Goal: Task Accomplishment & Management: Manage account settings

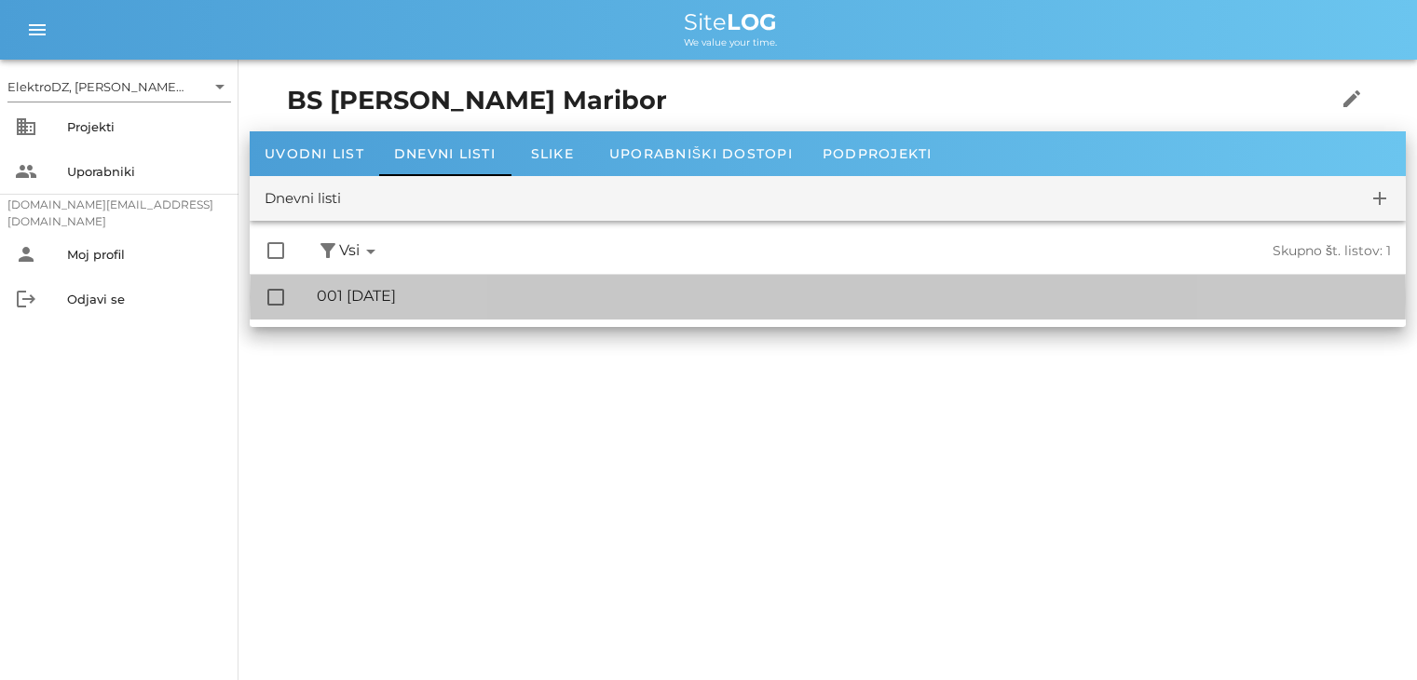
click at [399, 305] on div "🔏 001 [DATE]" at bounding box center [854, 296] width 1074 height 18
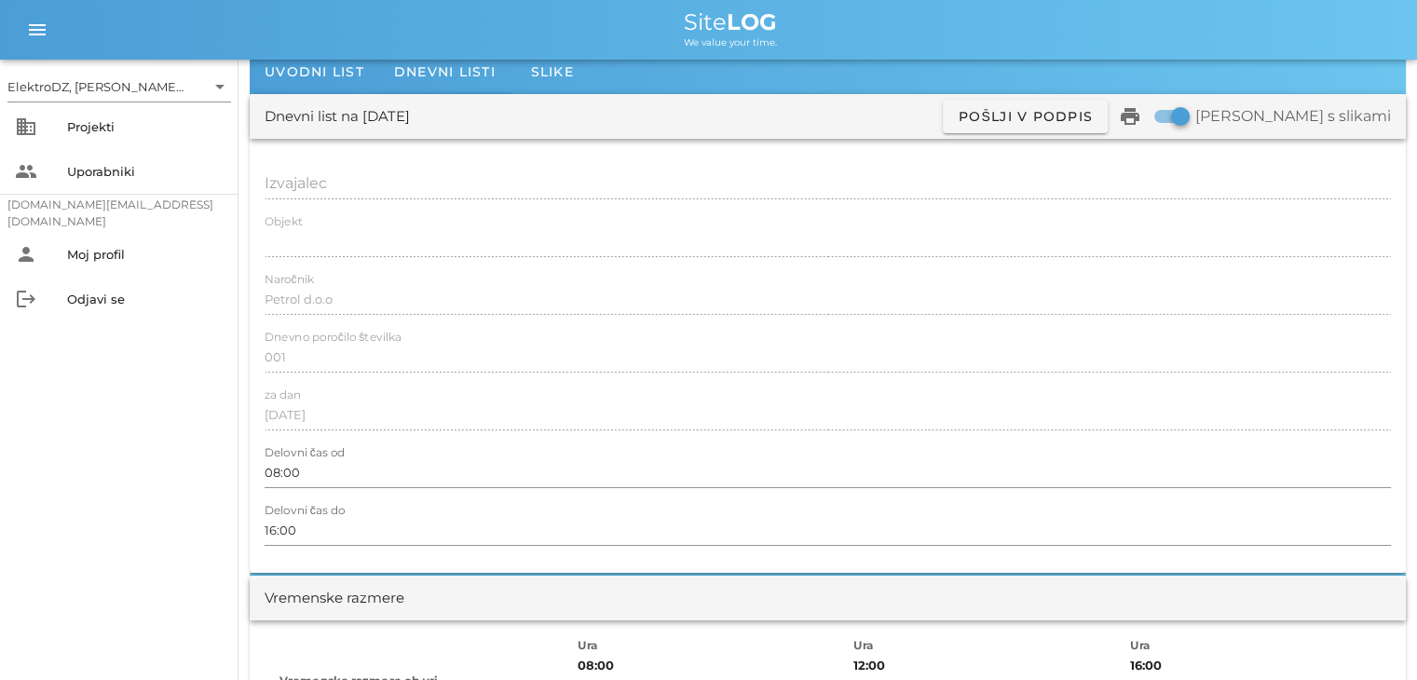
scroll to position [93, 0]
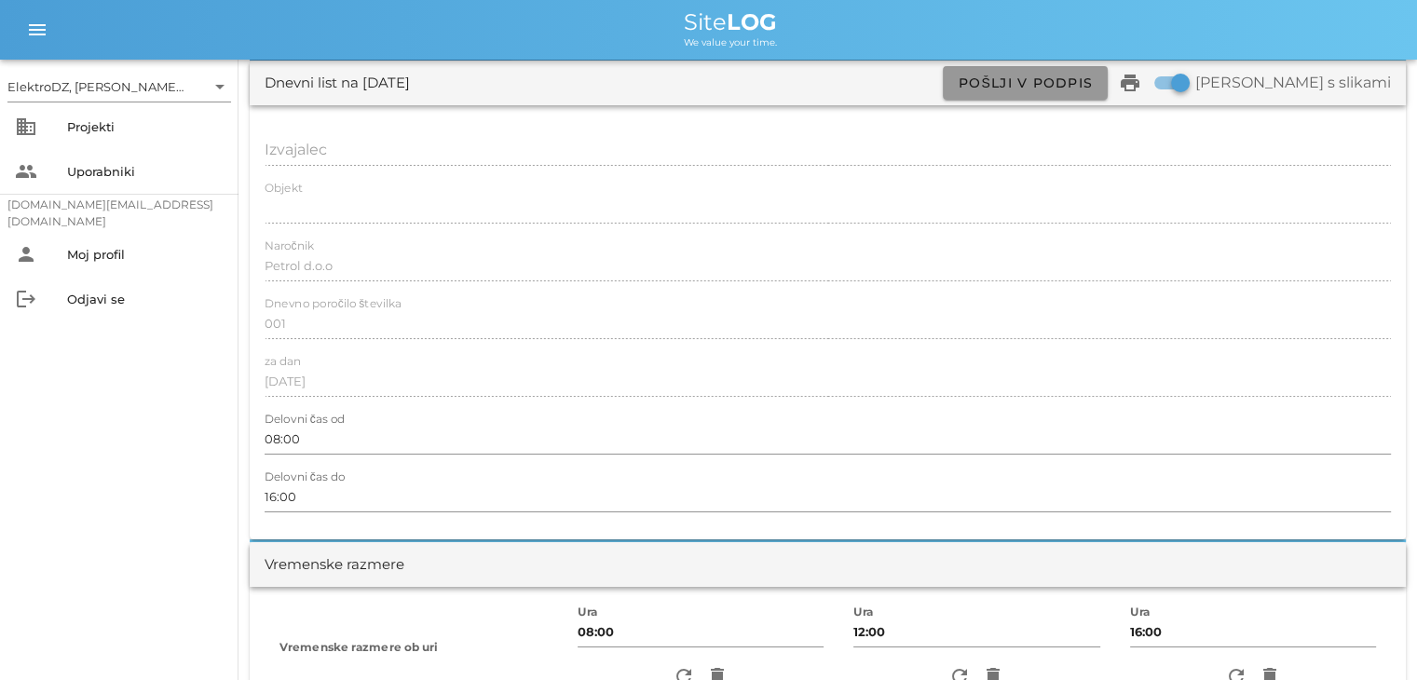
click at [1108, 91] on button "Pošlji v podpis" at bounding box center [1025, 83] width 165 height 34
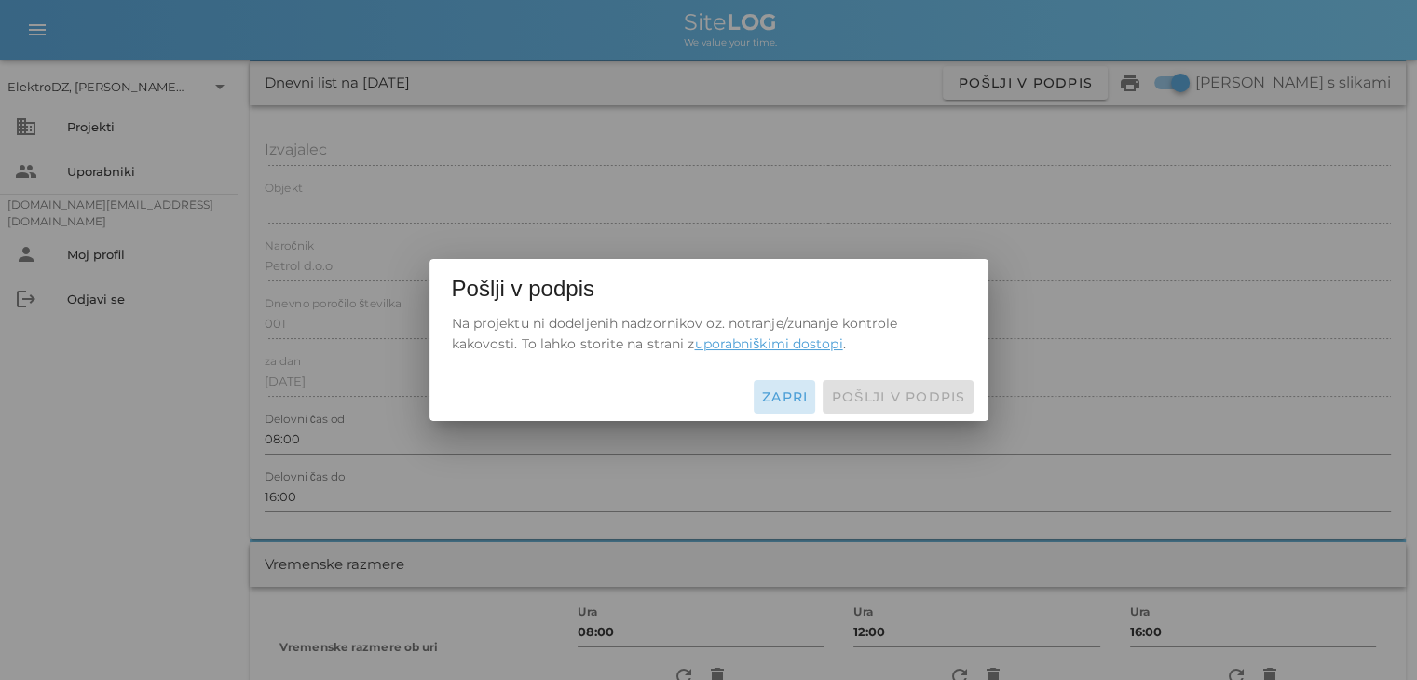
click at [776, 393] on span "Zapri" at bounding box center [785, 396] width 48 height 17
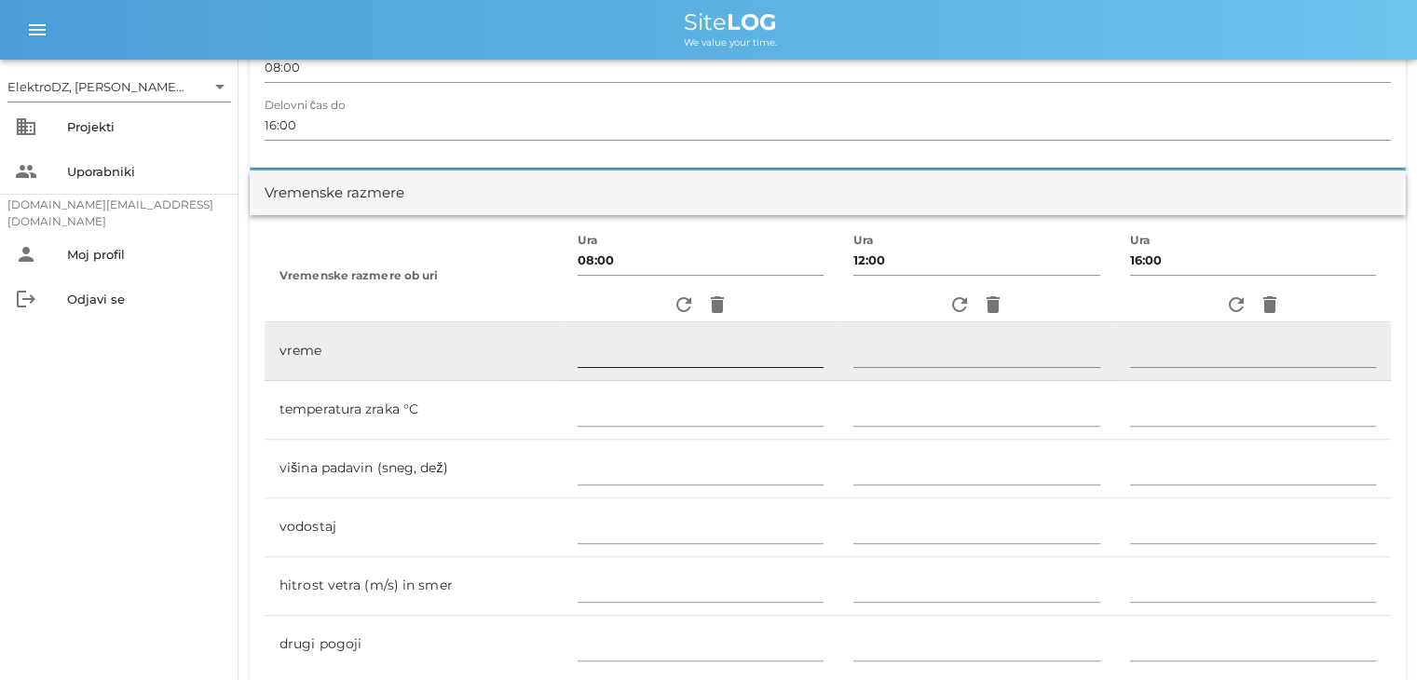
scroll to position [466, 0]
click at [622, 359] on input "text" at bounding box center [701, 351] width 246 height 30
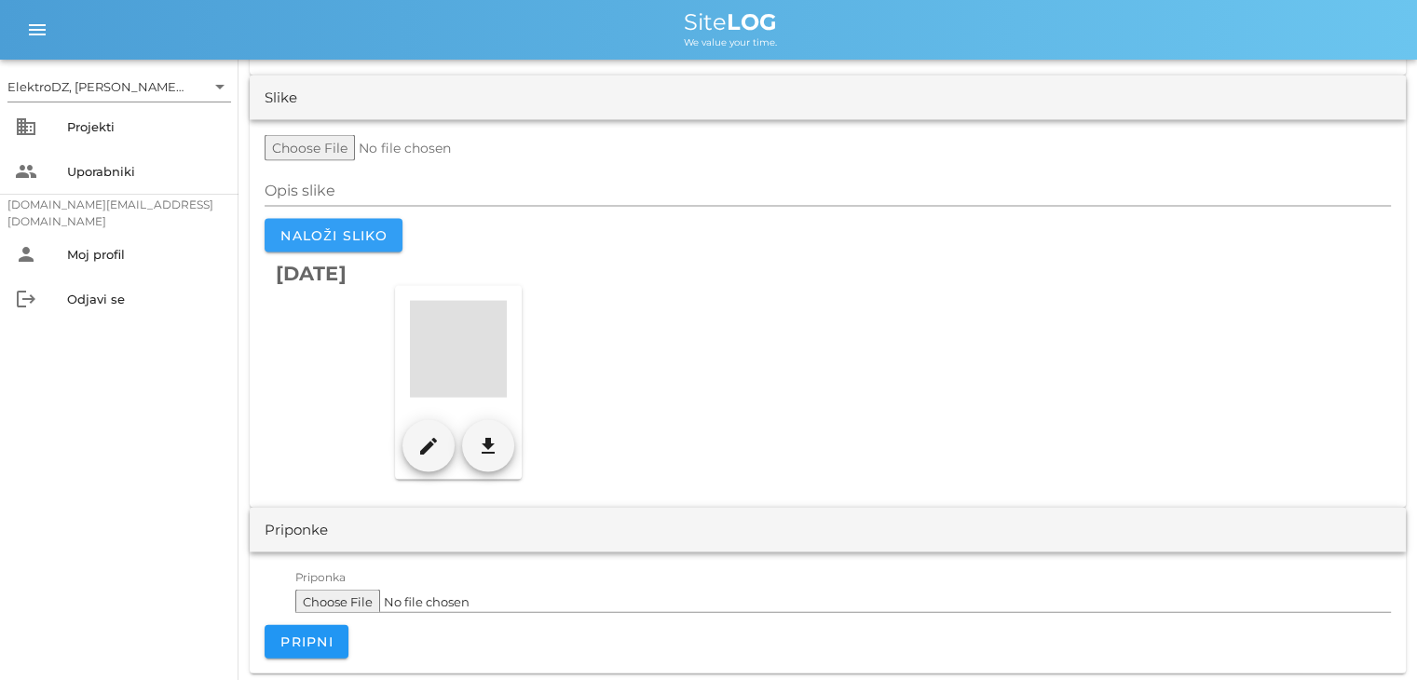
scroll to position [3822, 0]
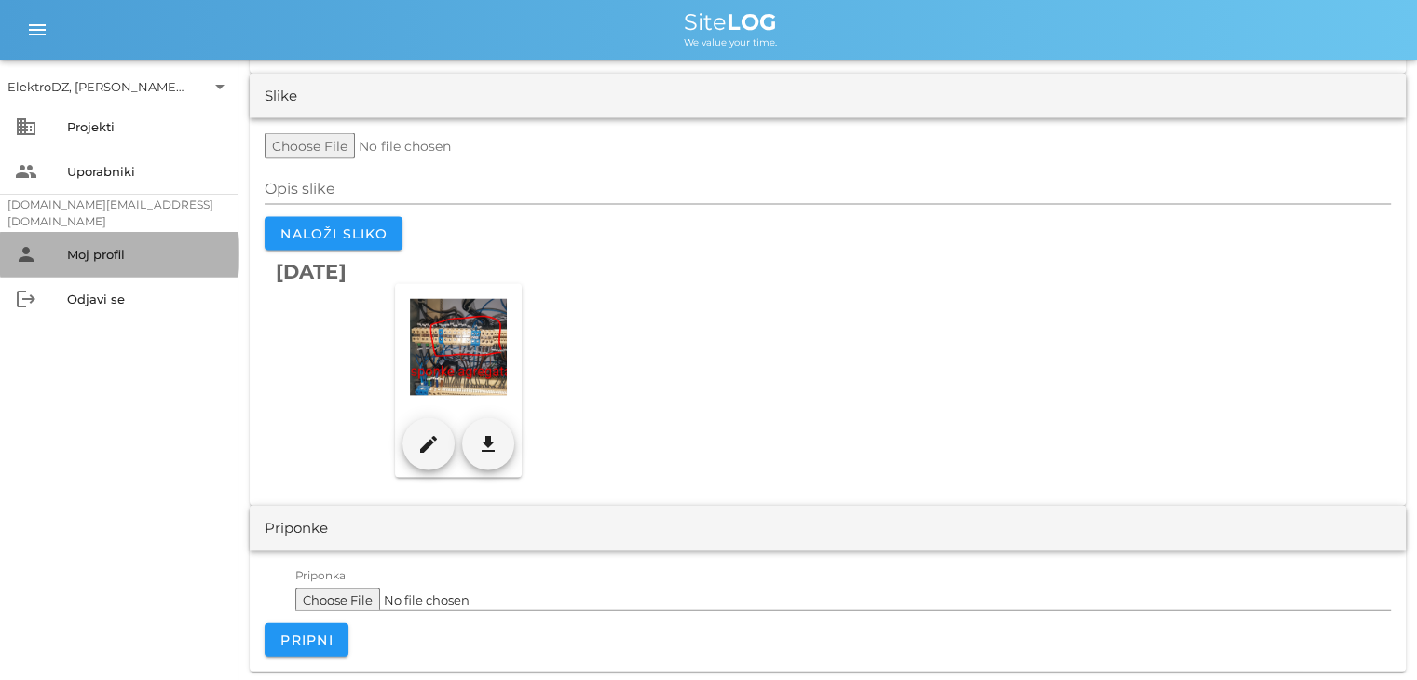
click at [101, 265] on div "Moj profil" at bounding box center [145, 254] width 156 height 30
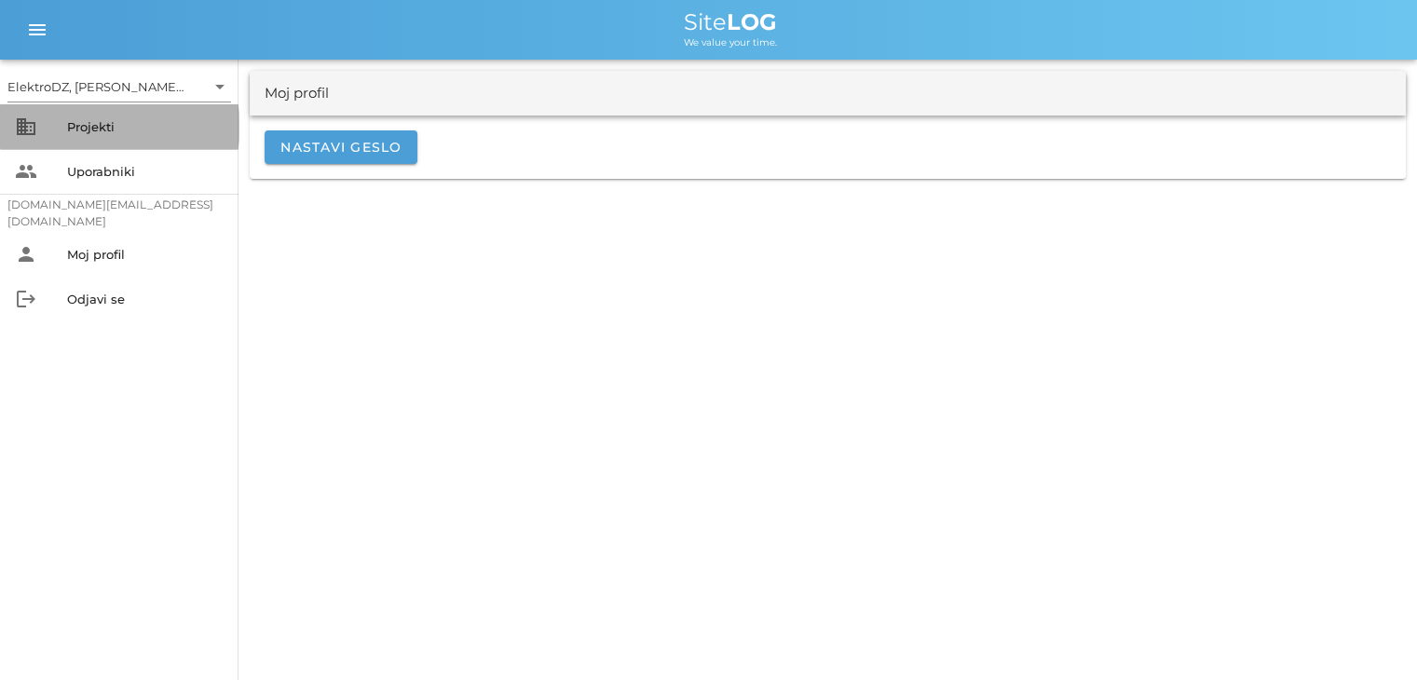
click at [95, 136] on div "Projekti" at bounding box center [145, 127] width 156 height 30
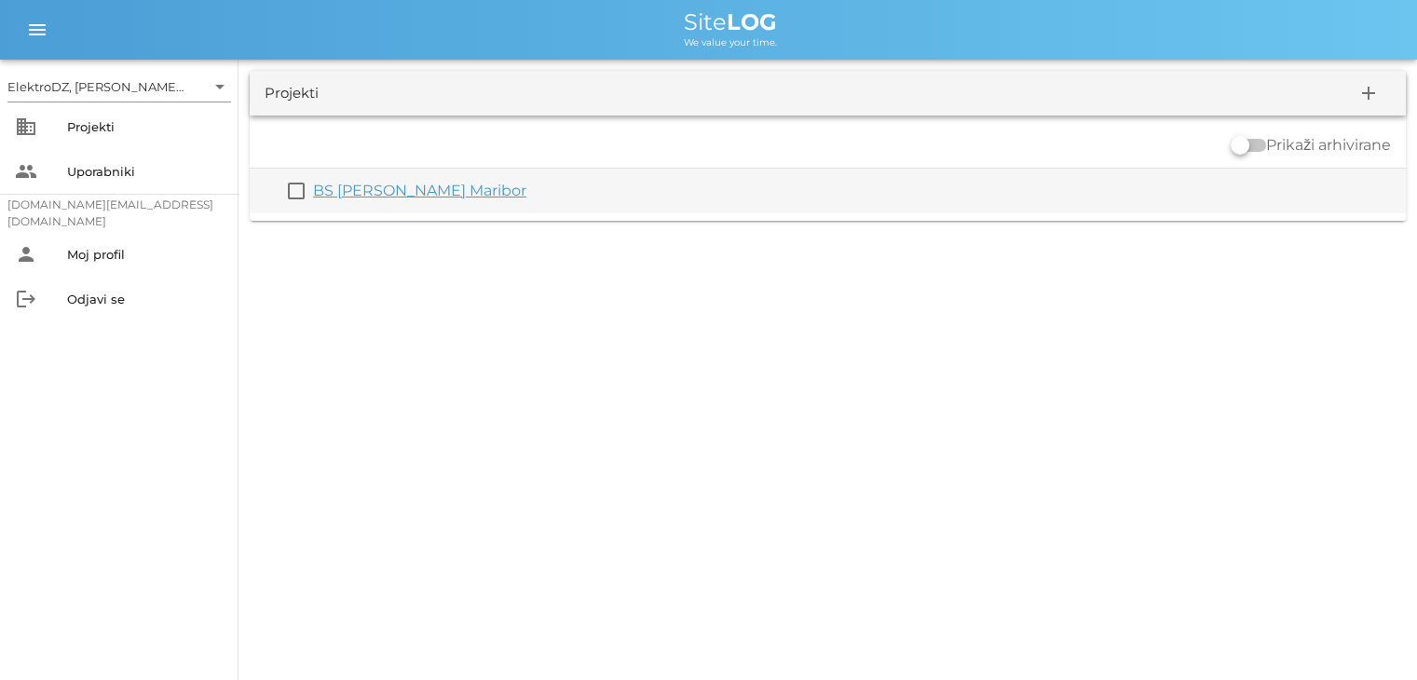
click at [296, 204] on div "check_box_outline_blank BS Petrol Mlinska [GEOGRAPHIC_DATA]" at bounding box center [828, 191] width 1156 height 45
click at [302, 196] on button "check_box_outline_blank" at bounding box center [296, 191] width 22 height 22
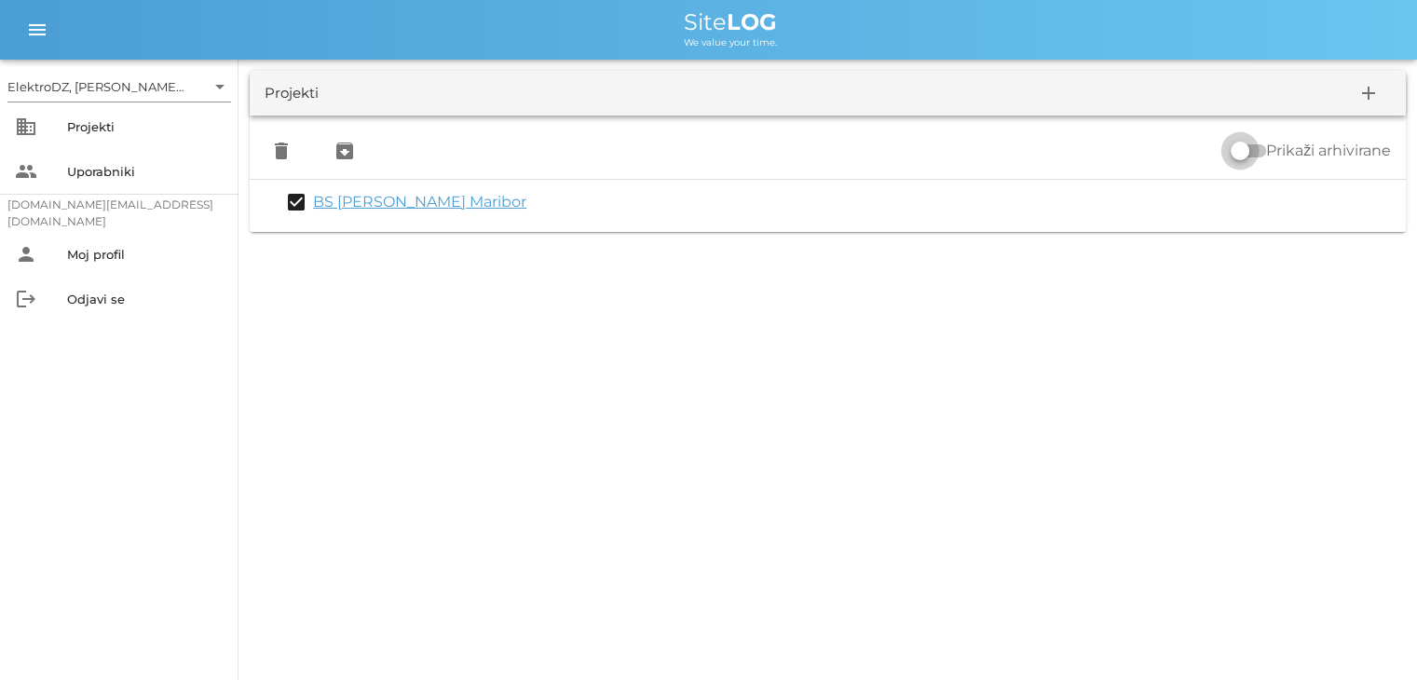
click at [1257, 154] on input "Prikaži arhivirane" at bounding box center [1248, 151] width 35 height 22
checkbox input "false"
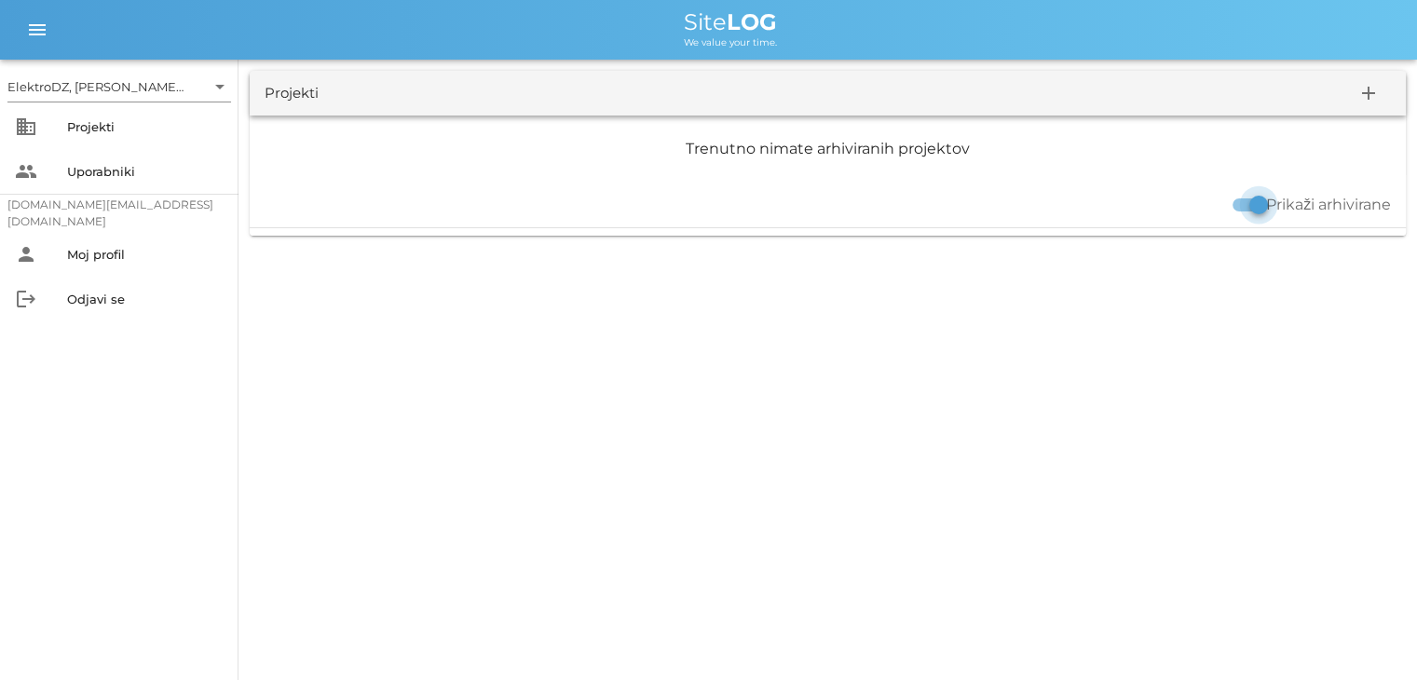
click at [1259, 207] on div at bounding box center [1259, 205] width 32 height 32
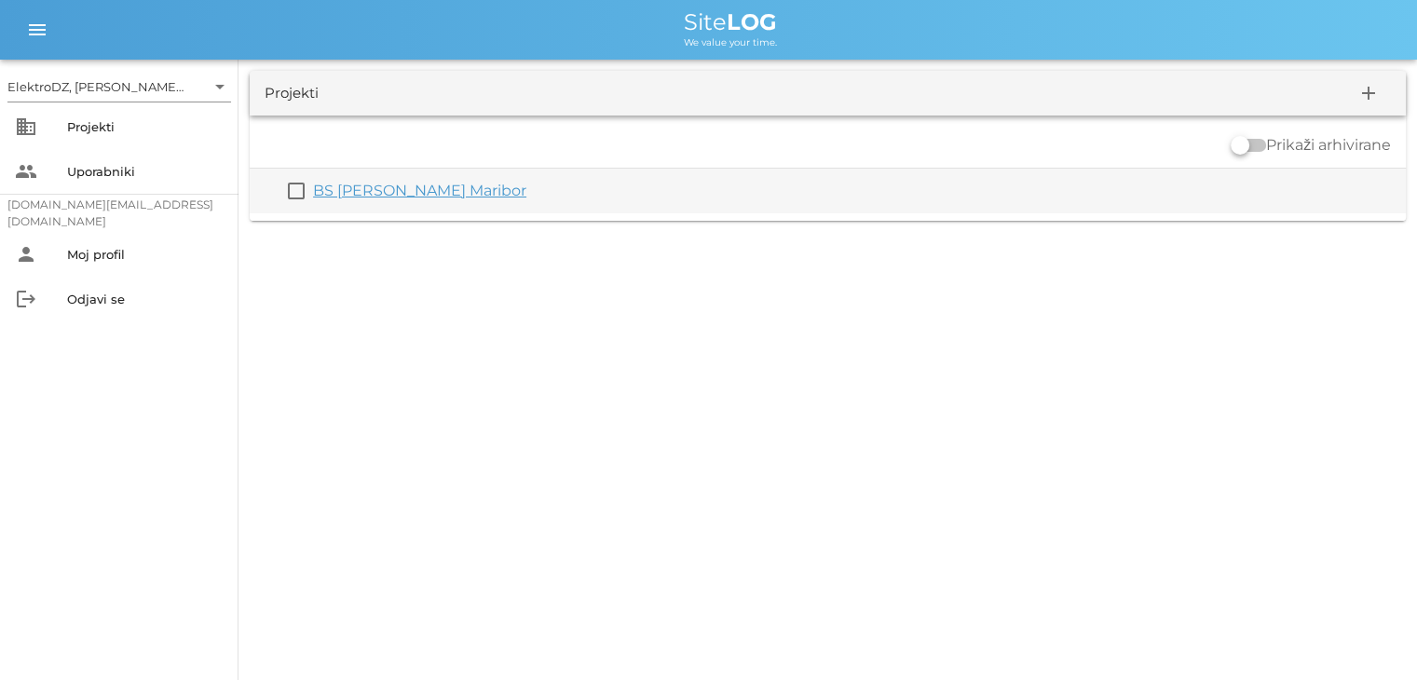
click at [425, 186] on link "BS [PERSON_NAME] Maribor" at bounding box center [419, 191] width 213 height 18
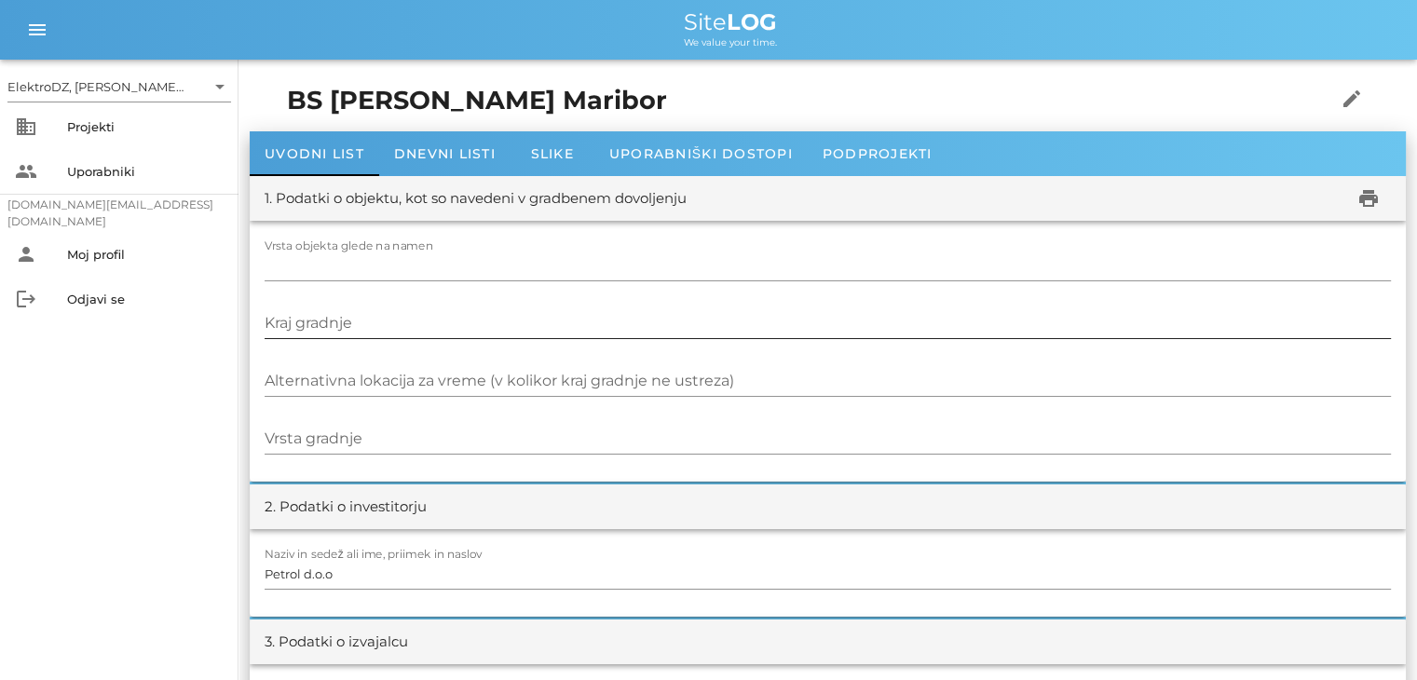
click at [397, 327] on input "Kraj gradnje" at bounding box center [828, 323] width 1126 height 30
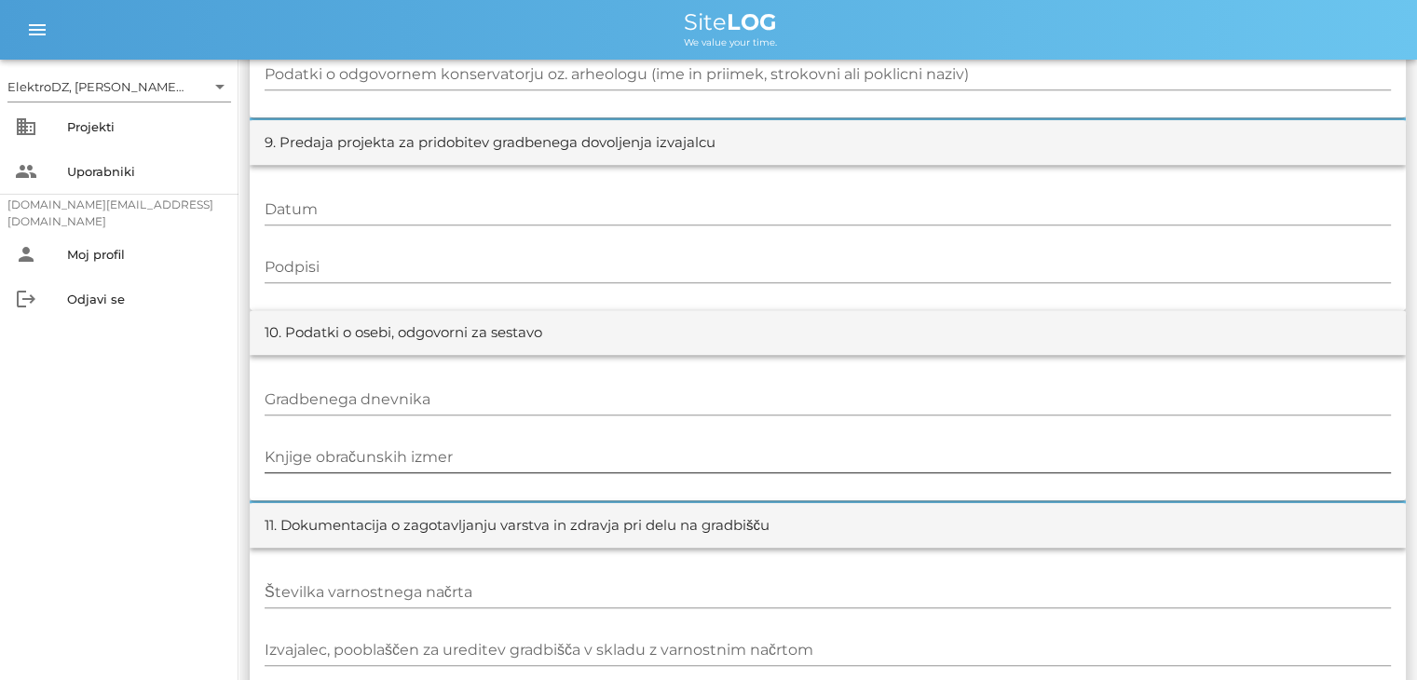
scroll to position [2042, 0]
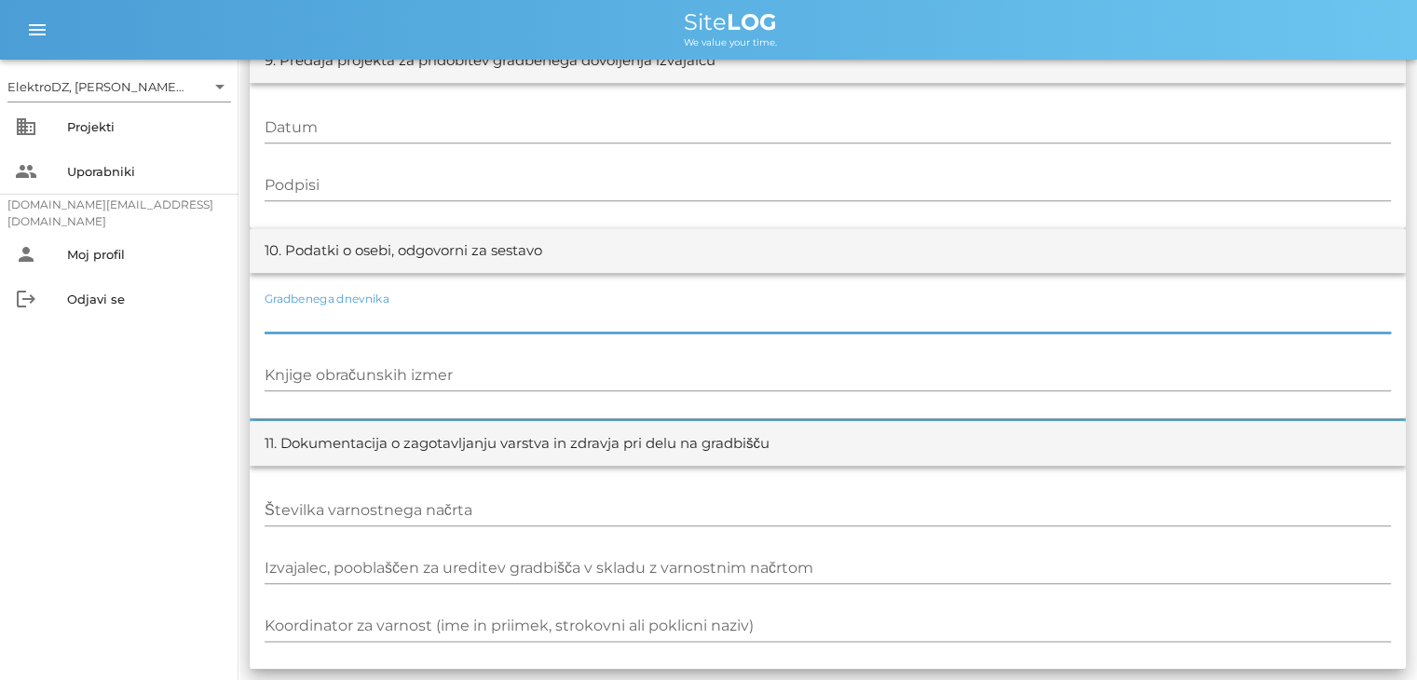
click at [368, 317] on input "Gradbenega dnevnika" at bounding box center [828, 318] width 1126 height 30
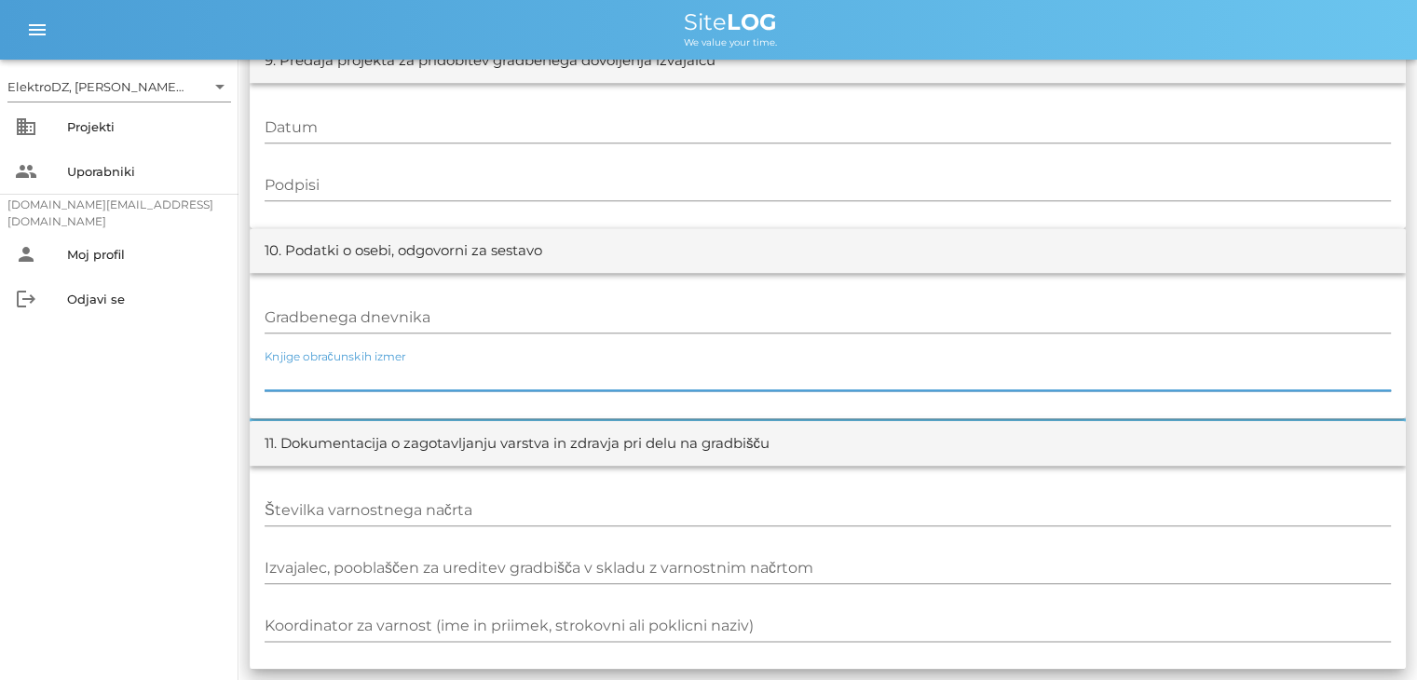
click at [391, 369] on input "Knjige obračunskih izmer" at bounding box center [828, 376] width 1126 height 30
click at [380, 369] on input "Knjige obračunskih izmer" at bounding box center [828, 376] width 1126 height 30
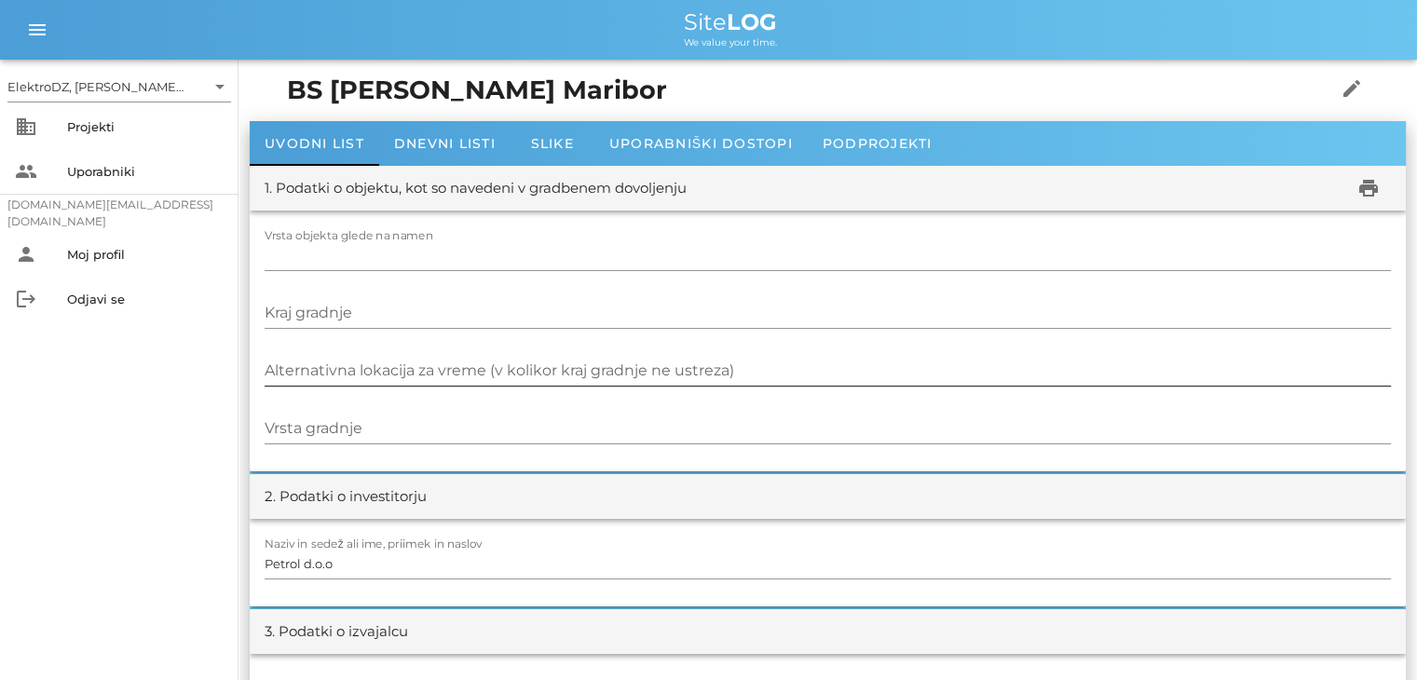
scroll to position [0, 0]
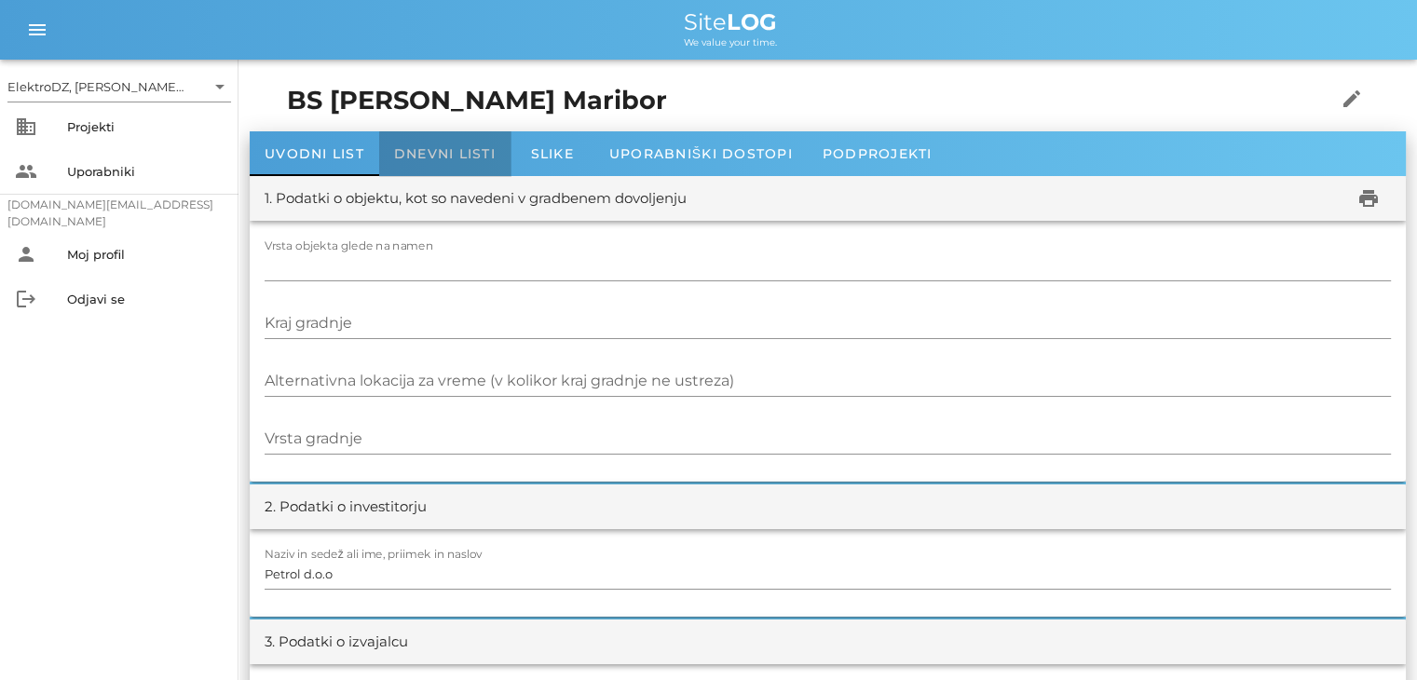
click at [449, 142] on div "Dnevni listi" at bounding box center [444, 153] width 131 height 45
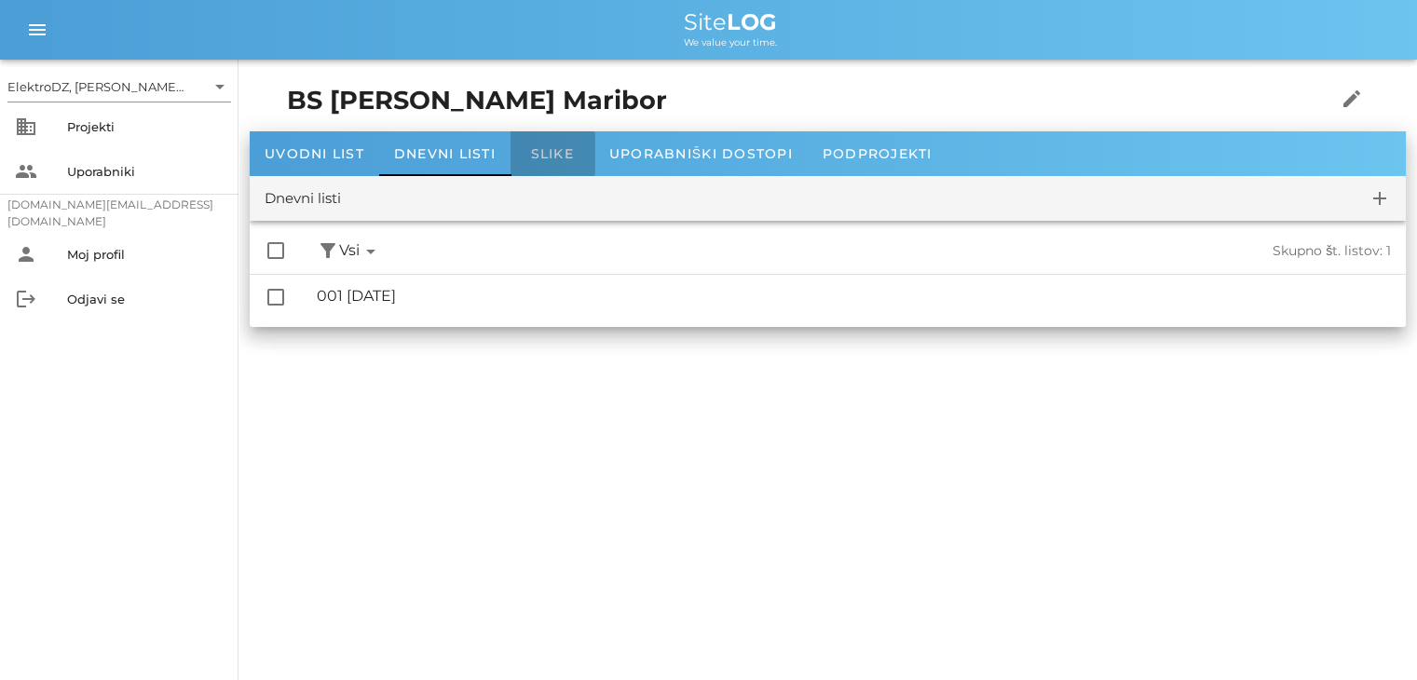
click at [539, 157] on span "Slike" at bounding box center [552, 153] width 43 height 17
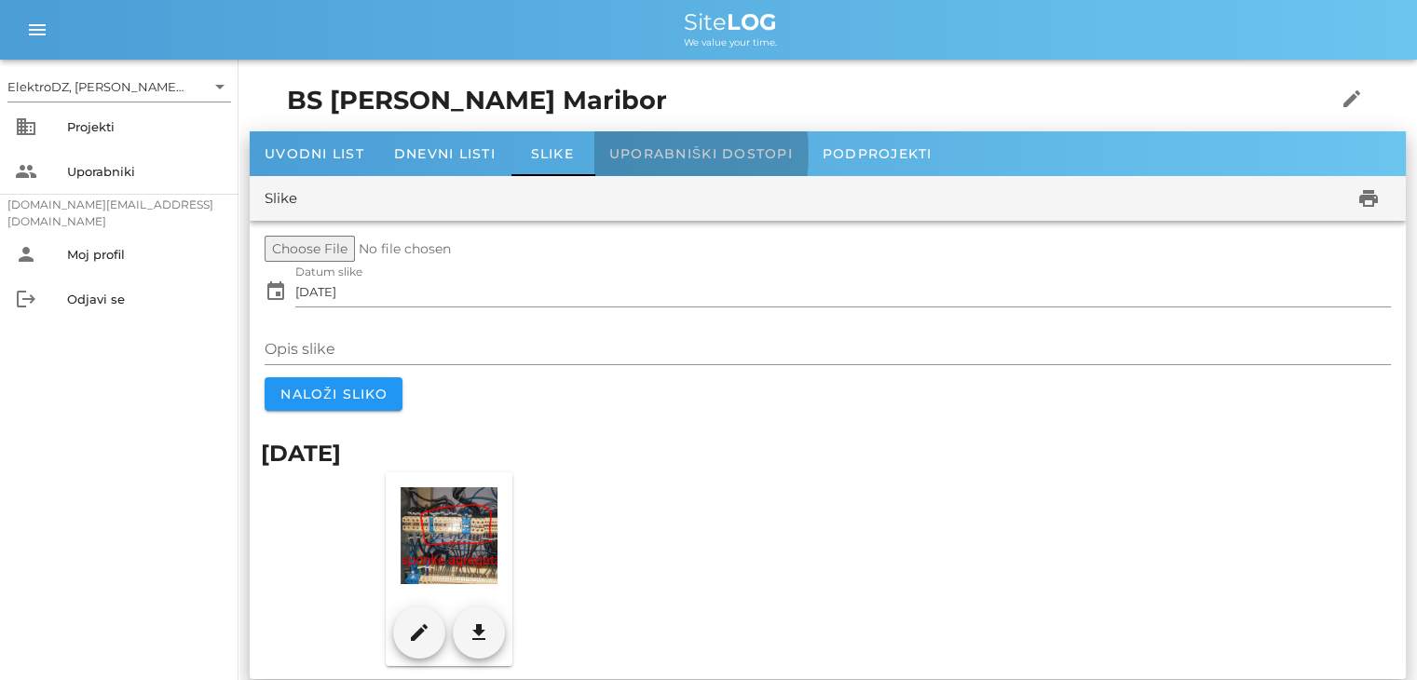
click at [713, 147] on span "Uporabniški dostopi" at bounding box center [701, 153] width 184 height 17
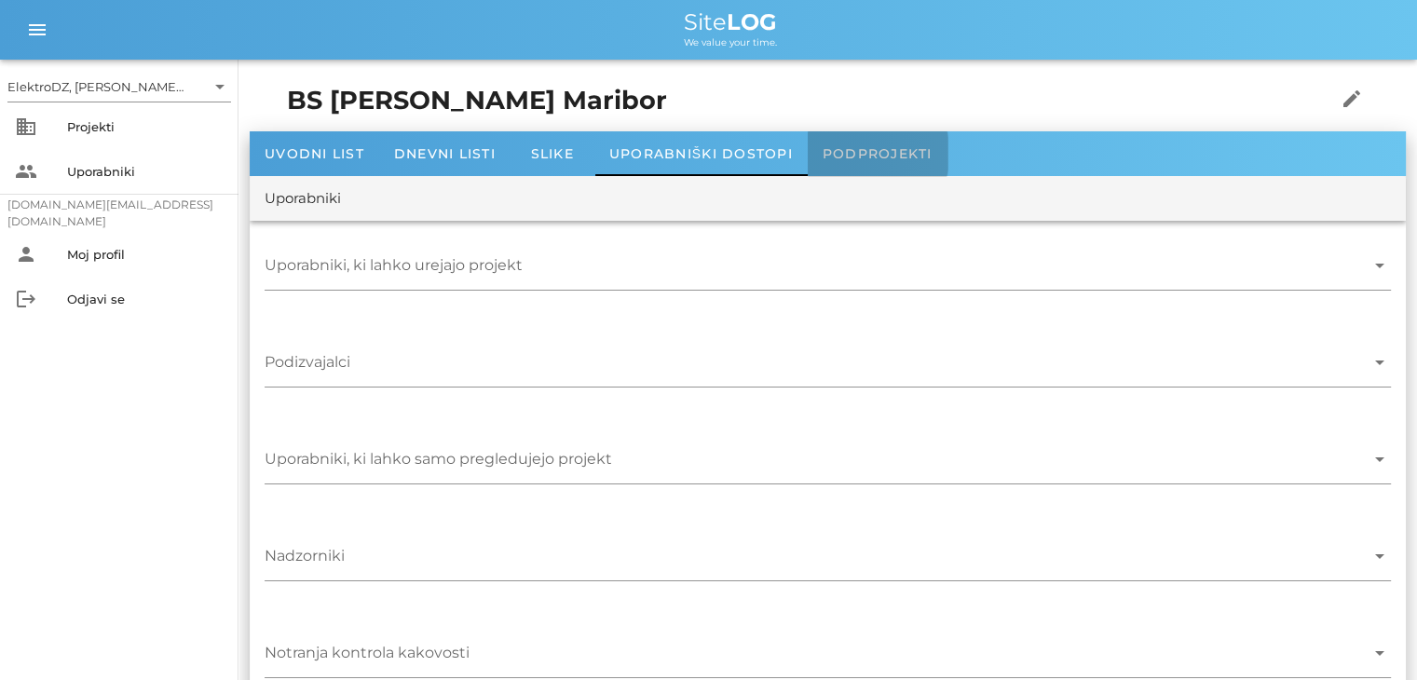
click at [890, 157] on span "Podprojekti" at bounding box center [878, 153] width 110 height 17
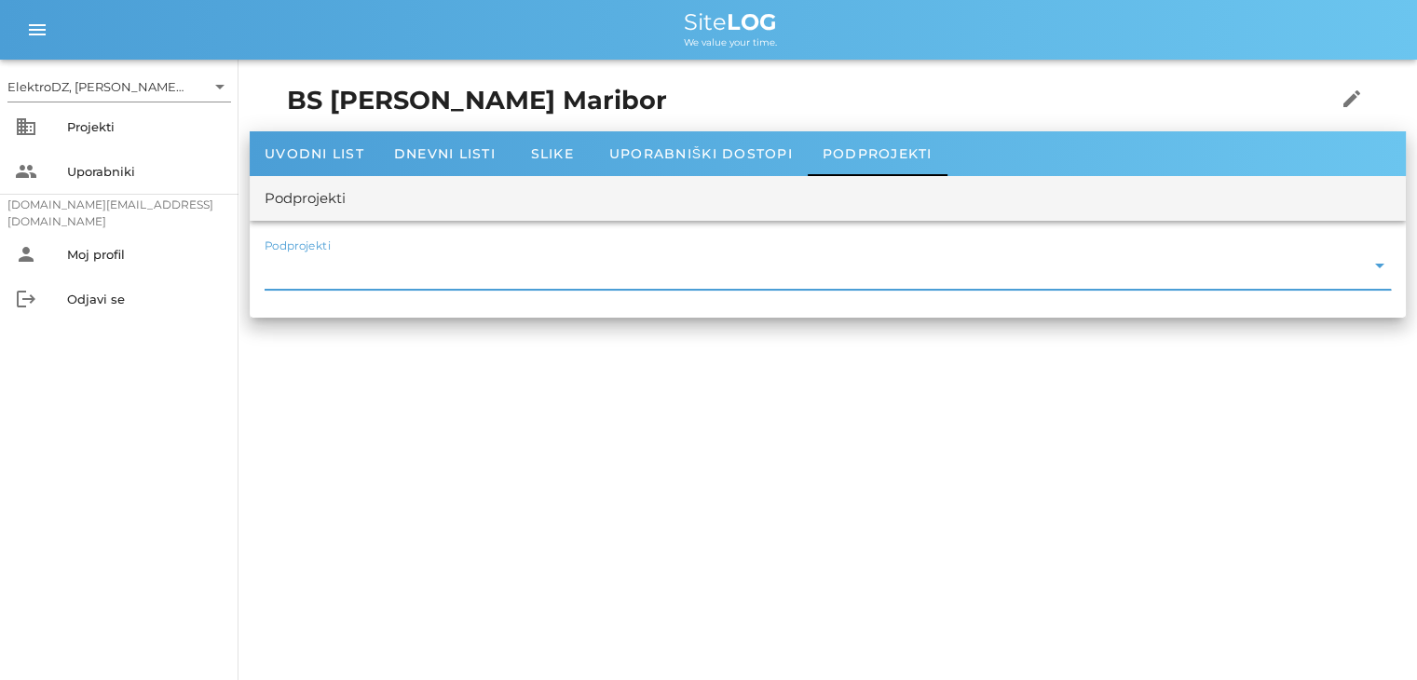
click at [553, 255] on input "Podprojekti" at bounding box center [815, 270] width 1100 height 30
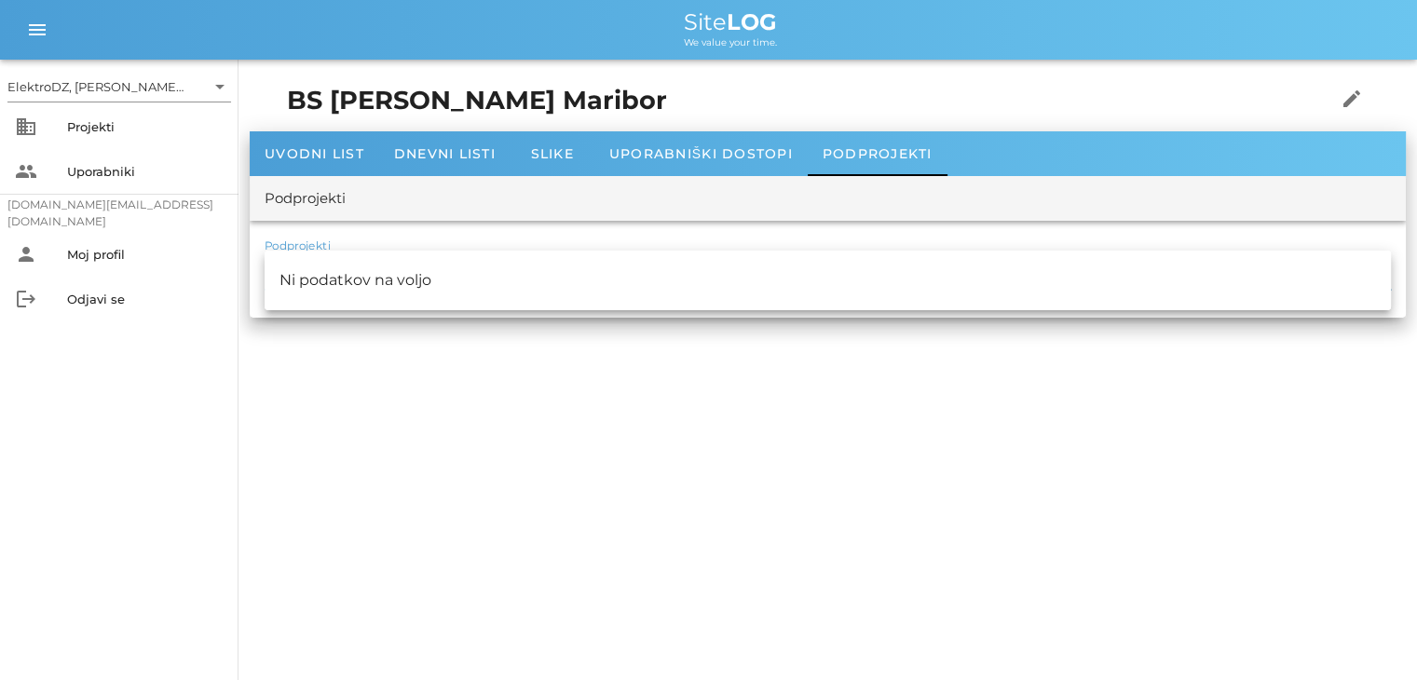
click at [397, 284] on div "Ni podatkov na voljo" at bounding box center [827, 280] width 1096 height 18
click at [309, 239] on label "Podprojekti" at bounding box center [298, 246] width 66 height 14
click at [309, 255] on input "Podprojekti" at bounding box center [815, 270] width 1100 height 30
click at [302, 335] on div "ElektroDZ, [PERSON_NAME] S.P. arrow_drop_down business Projekti people Uporabni…" at bounding box center [708, 340] width 1417 height 680
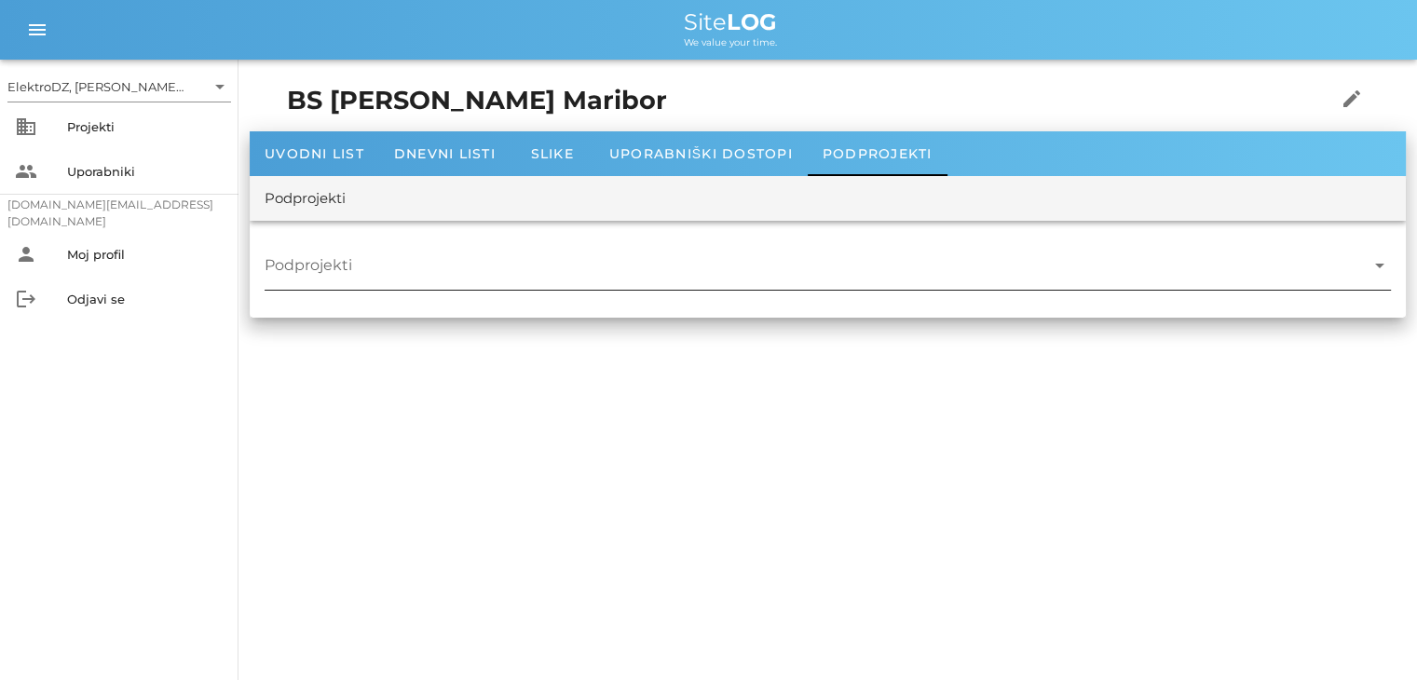
click at [298, 285] on div at bounding box center [815, 270] width 1100 height 39
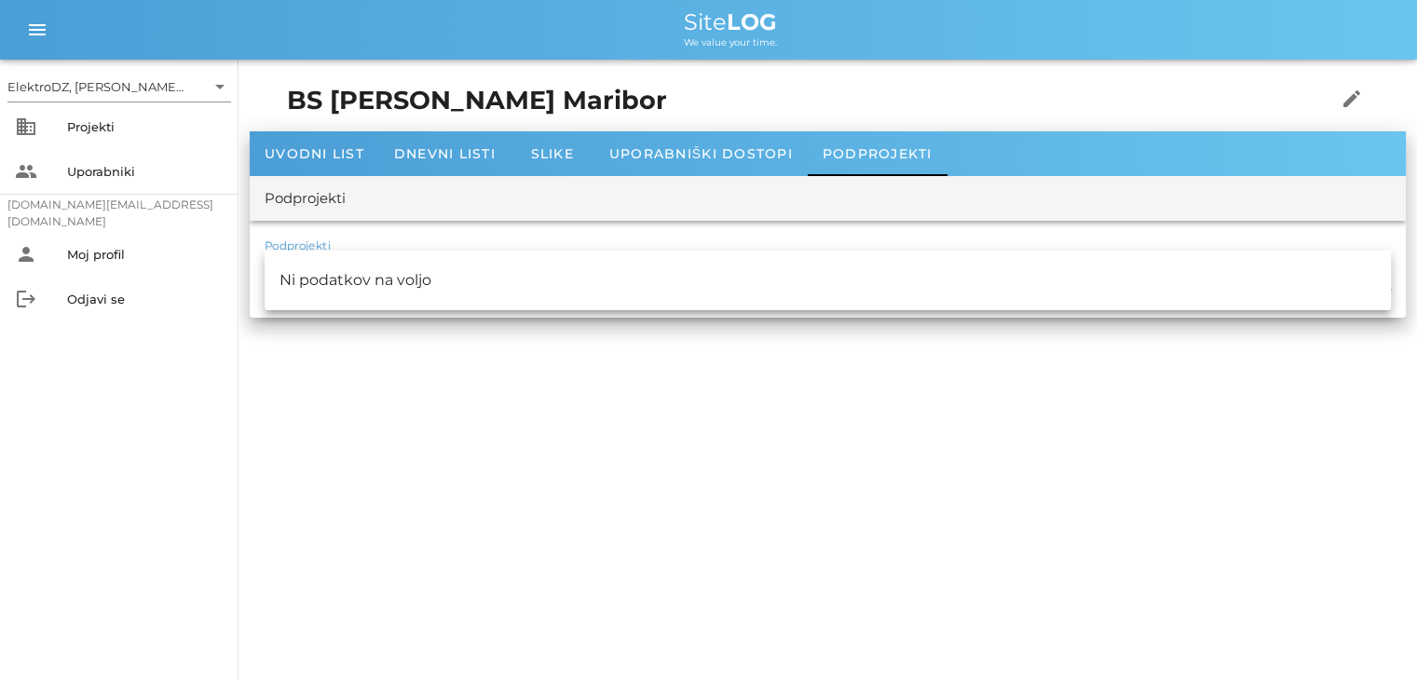
click at [510, 373] on div "ElektroDZ, [PERSON_NAME] S.P. arrow_drop_down business Projekti people Uporabni…" at bounding box center [708, 340] width 1417 height 680
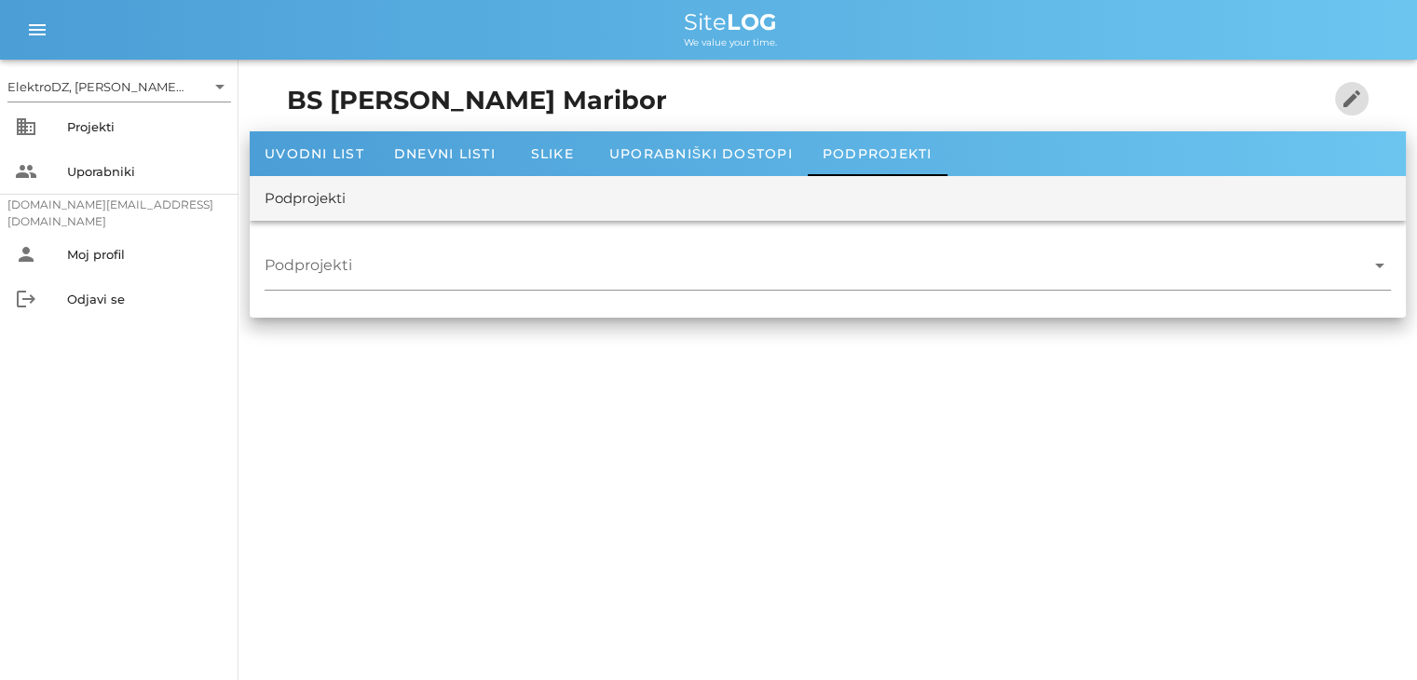
click at [1344, 94] on icon "edit" at bounding box center [1351, 99] width 22 height 22
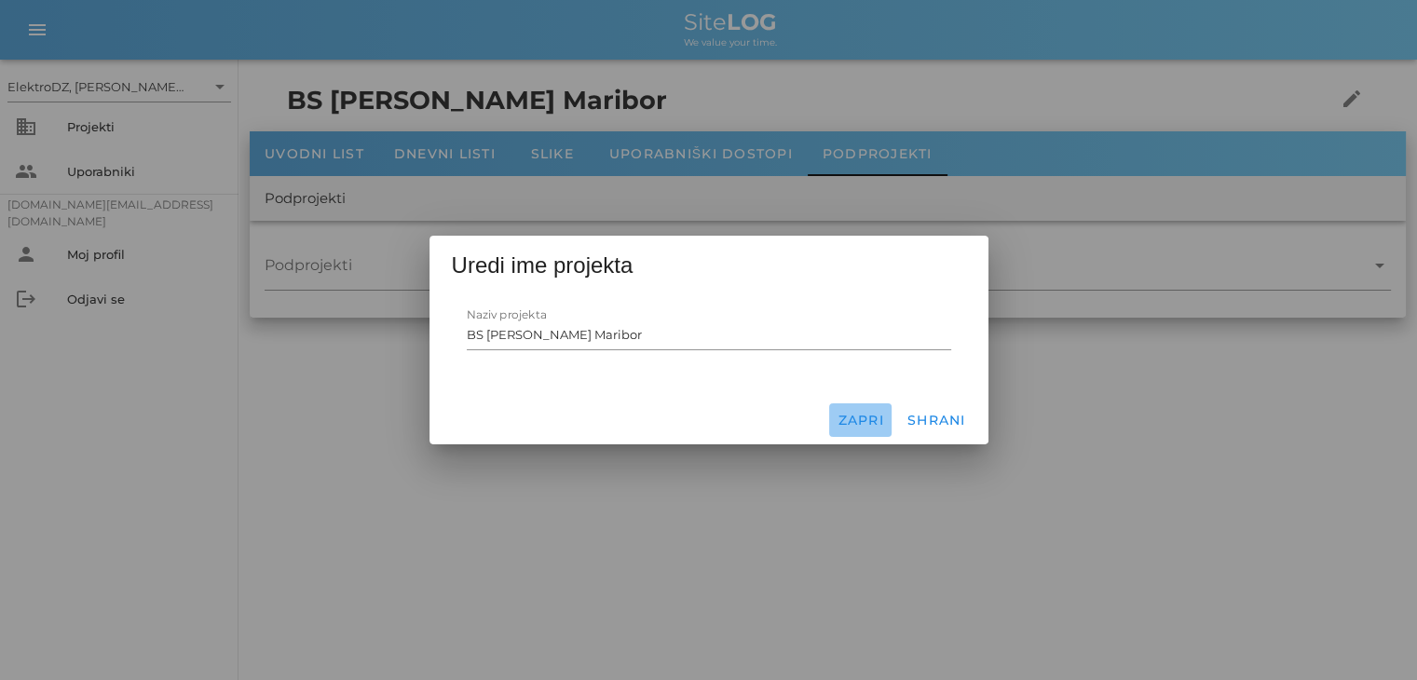
click at [850, 422] on span "Zapri" at bounding box center [861, 420] width 48 height 17
